Goal: Check status: Check status

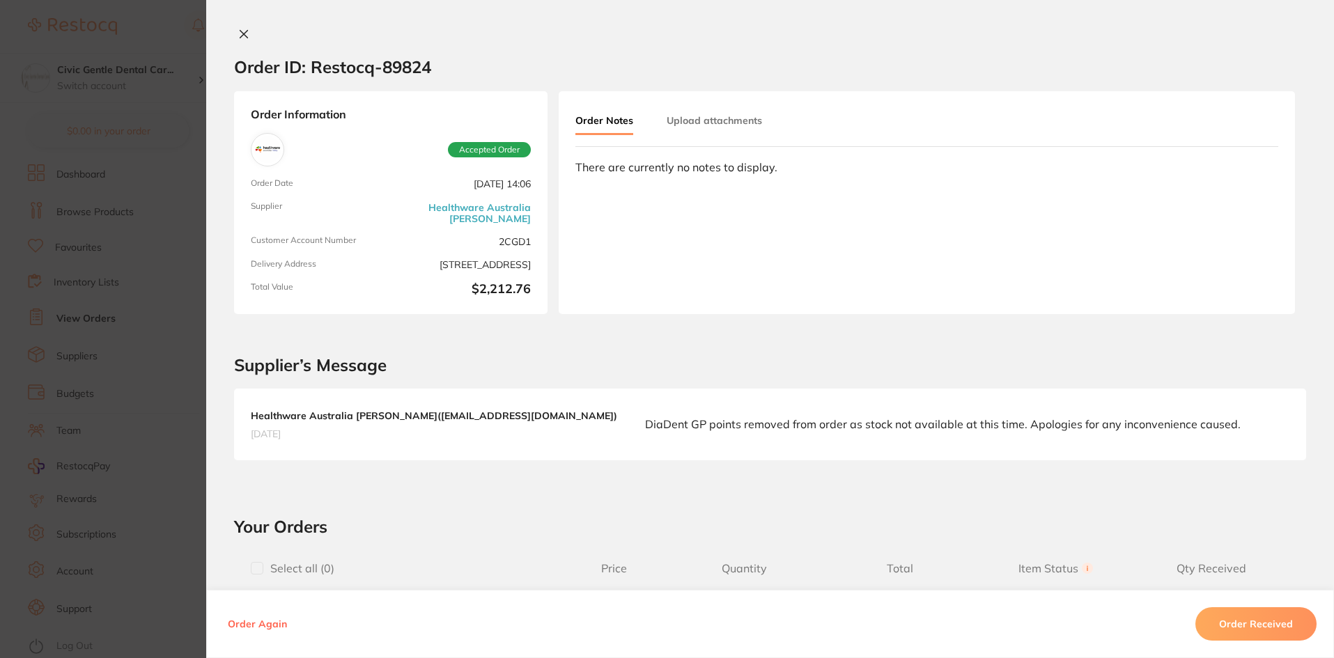
click at [242, 42] on div "Order ID: Restocq- 89824" at bounding box center [332, 66] width 197 height 49
click at [243, 36] on icon at bounding box center [244, 35] width 8 height 8
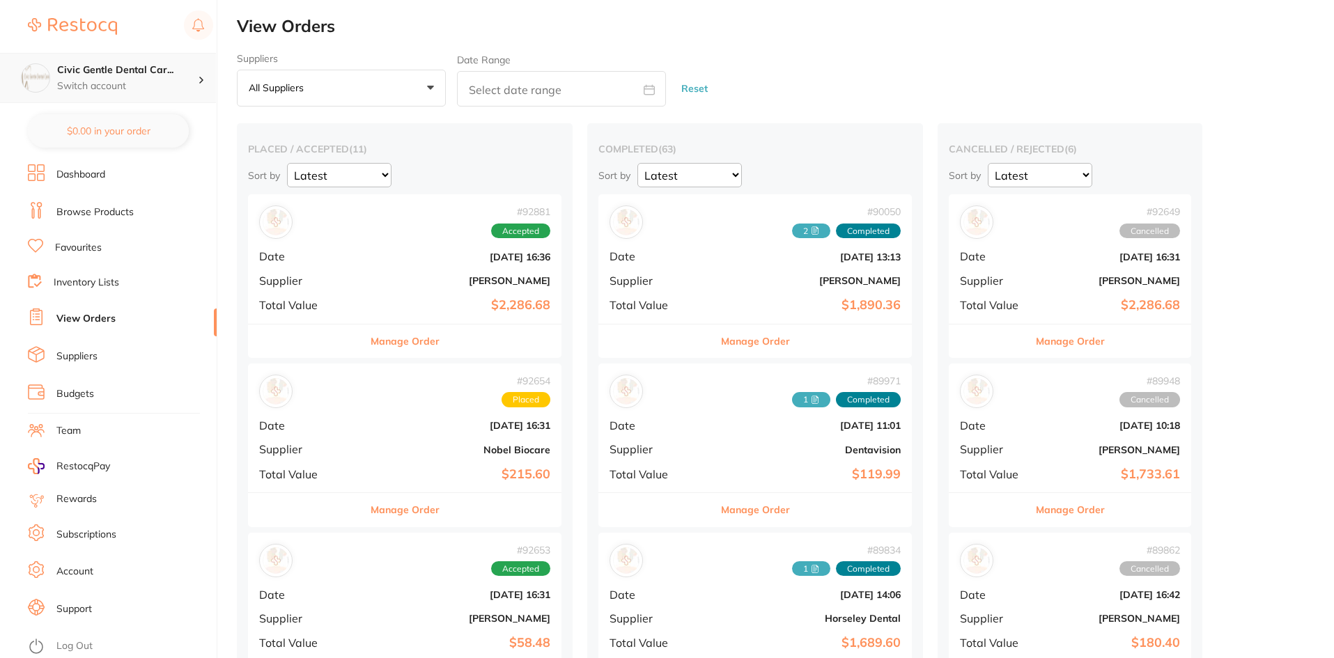
click at [133, 73] on h4 "Civic Gentle Dental Car..." at bounding box center [127, 70] width 141 height 14
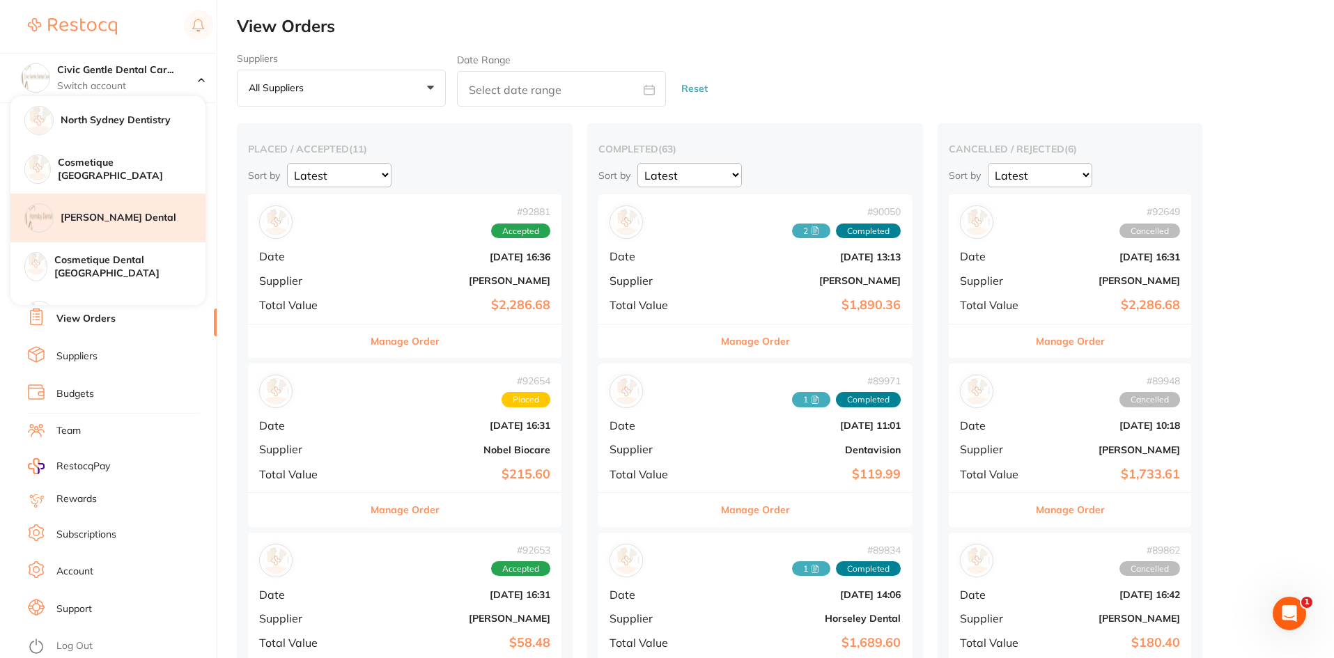
click at [113, 213] on h4 "[PERSON_NAME] Dental" at bounding box center [133, 218] width 145 height 14
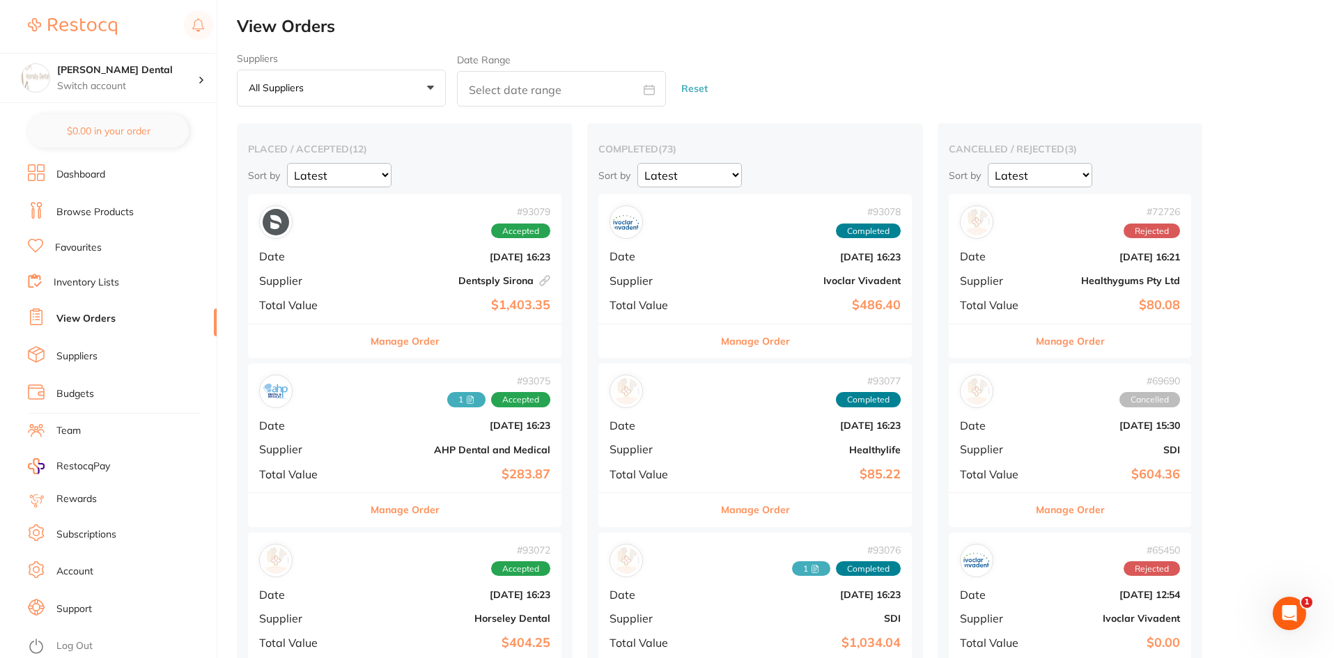
click at [494, 82] on input "text" at bounding box center [561, 89] width 209 height 36
select select "8"
select select "2025"
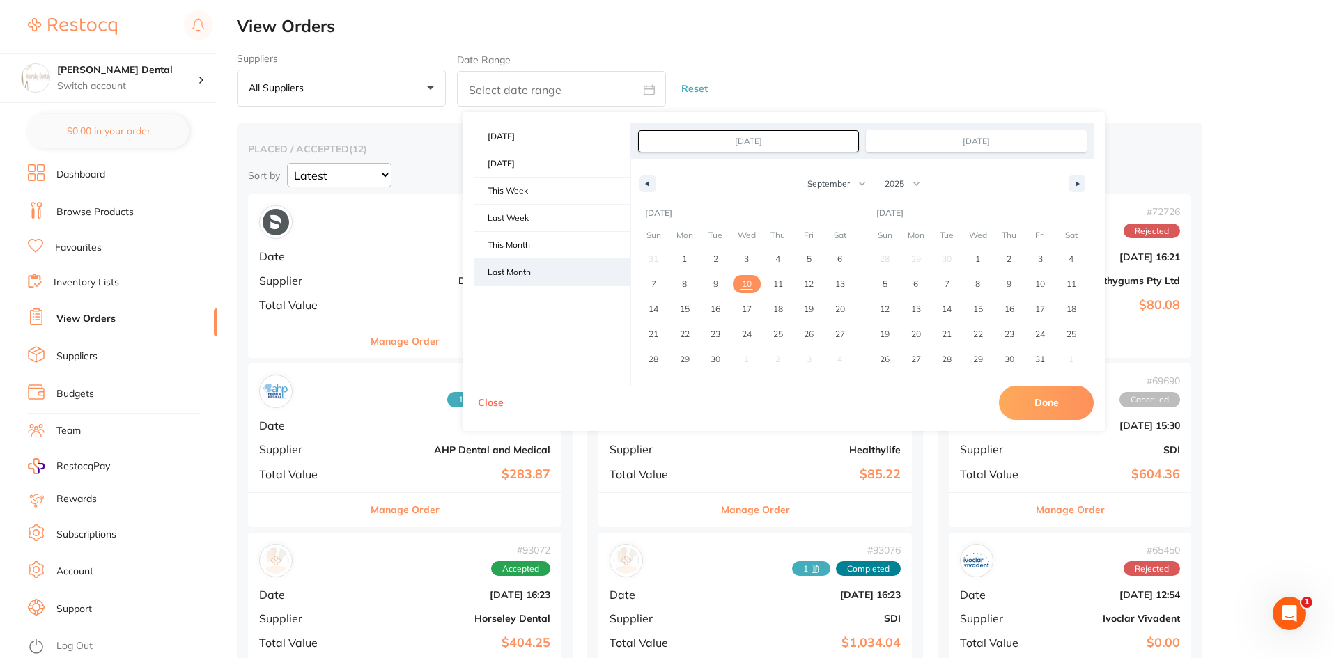
click at [538, 271] on span "Last Month" at bounding box center [552, 272] width 157 height 26
type input "Aug 1, 2025"
type input "Aug 31, 2025"
select select "7"
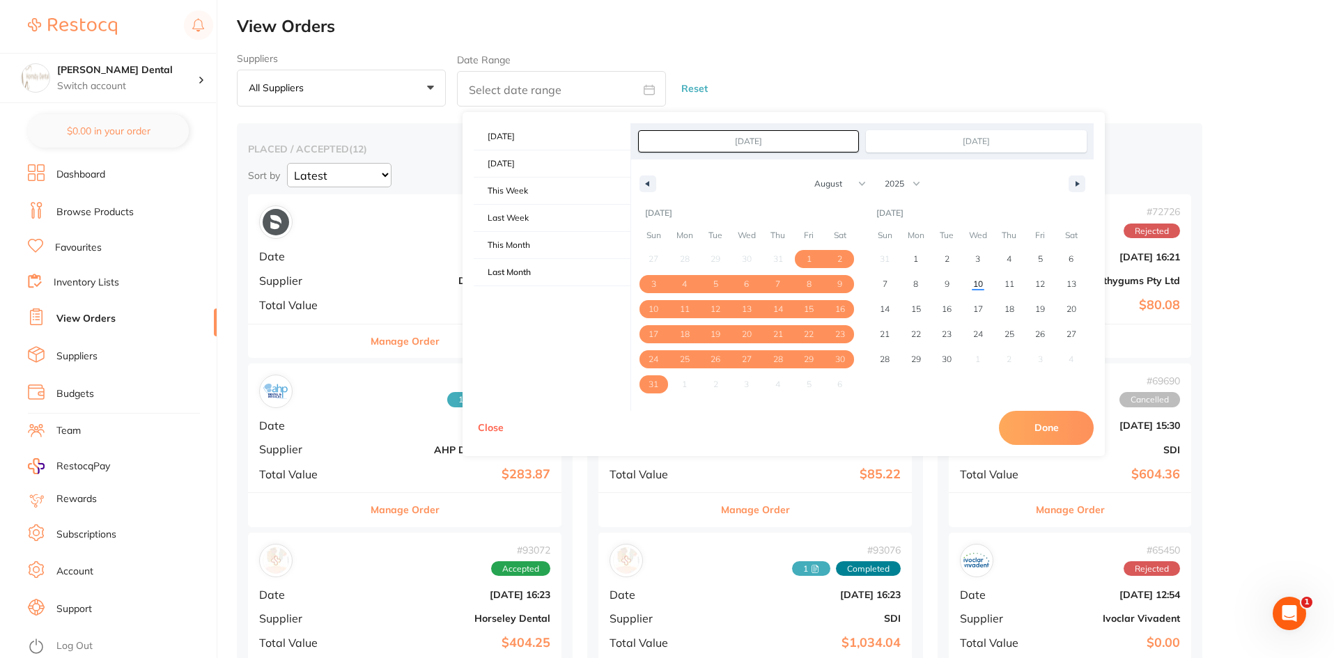
click at [1059, 421] on button "Done" at bounding box center [1046, 427] width 95 height 33
type input "Aug 1 2025 to Aug 31 2025"
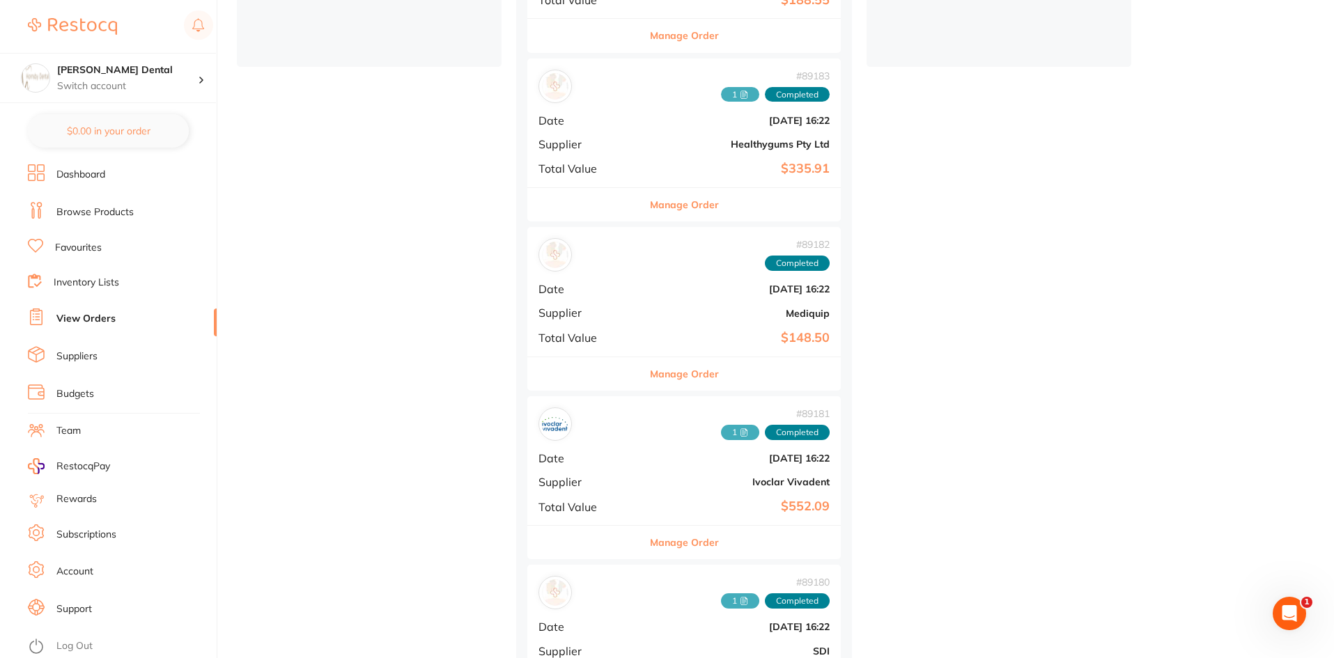
scroll to position [504, 0]
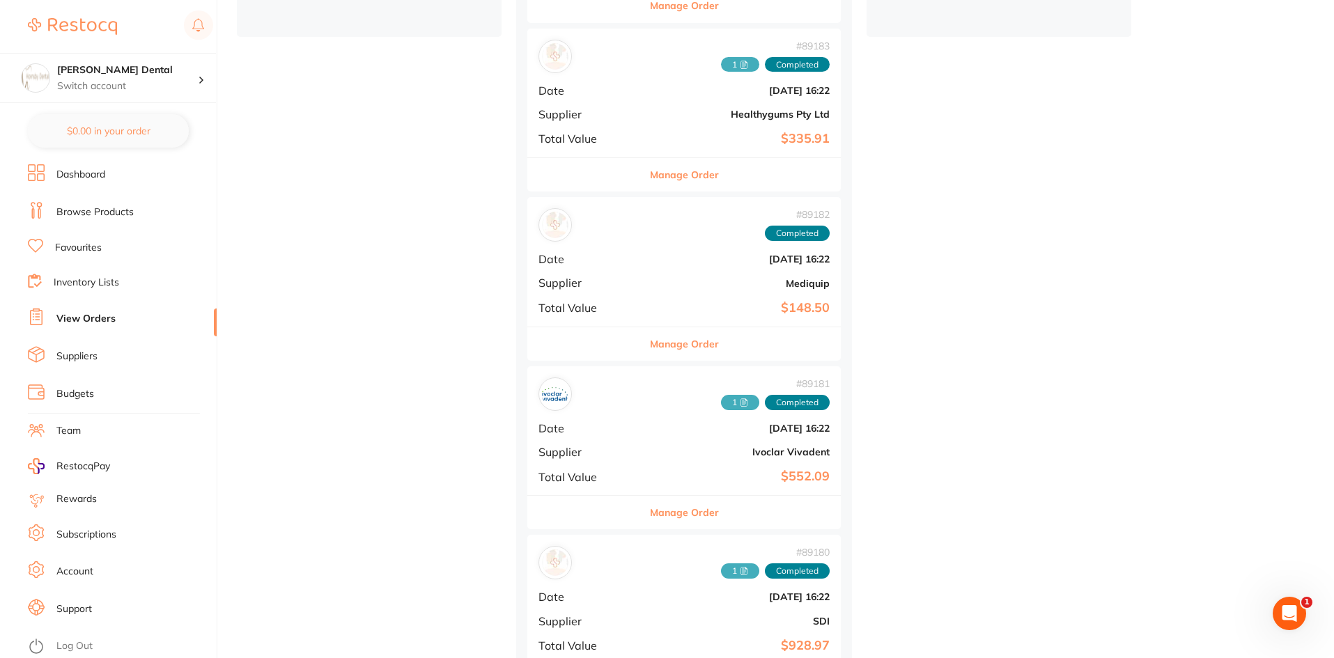
click at [721, 405] on span "1" at bounding box center [740, 402] width 38 height 15
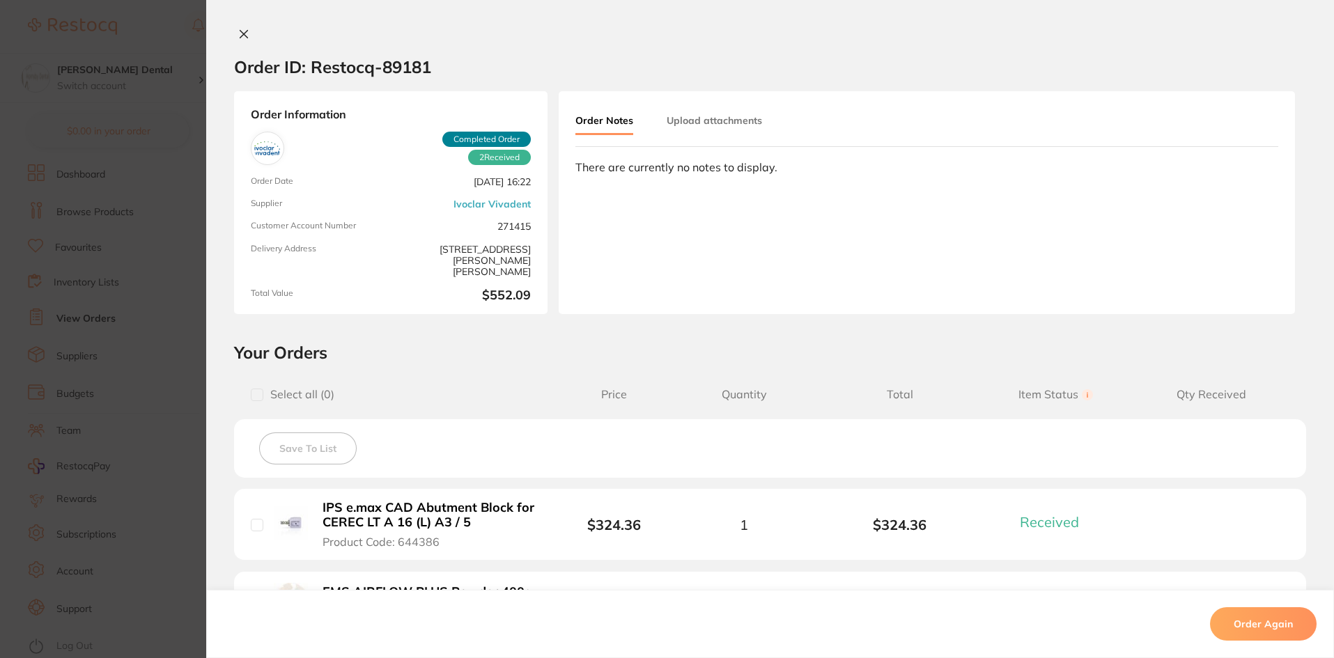
click at [740, 127] on button "Upload attachments" at bounding box center [714, 120] width 95 height 25
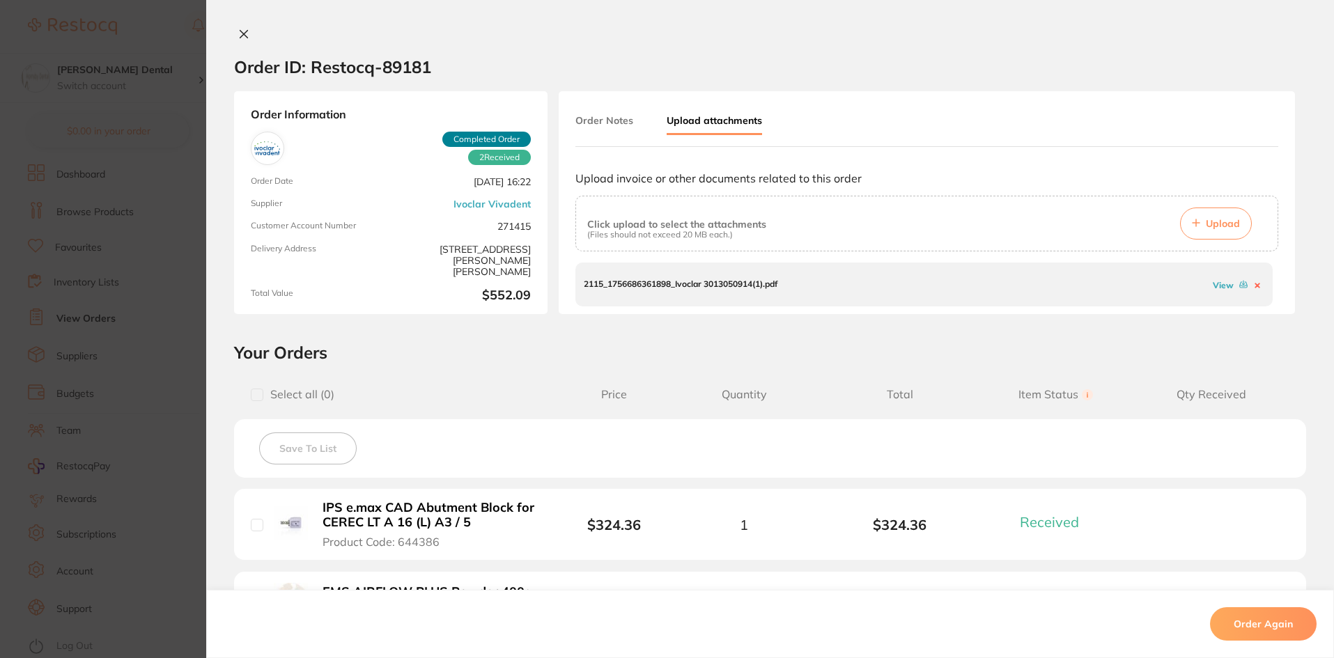
click at [1215, 286] on link "View" at bounding box center [1223, 285] width 21 height 10
